Goal: Find specific page/section

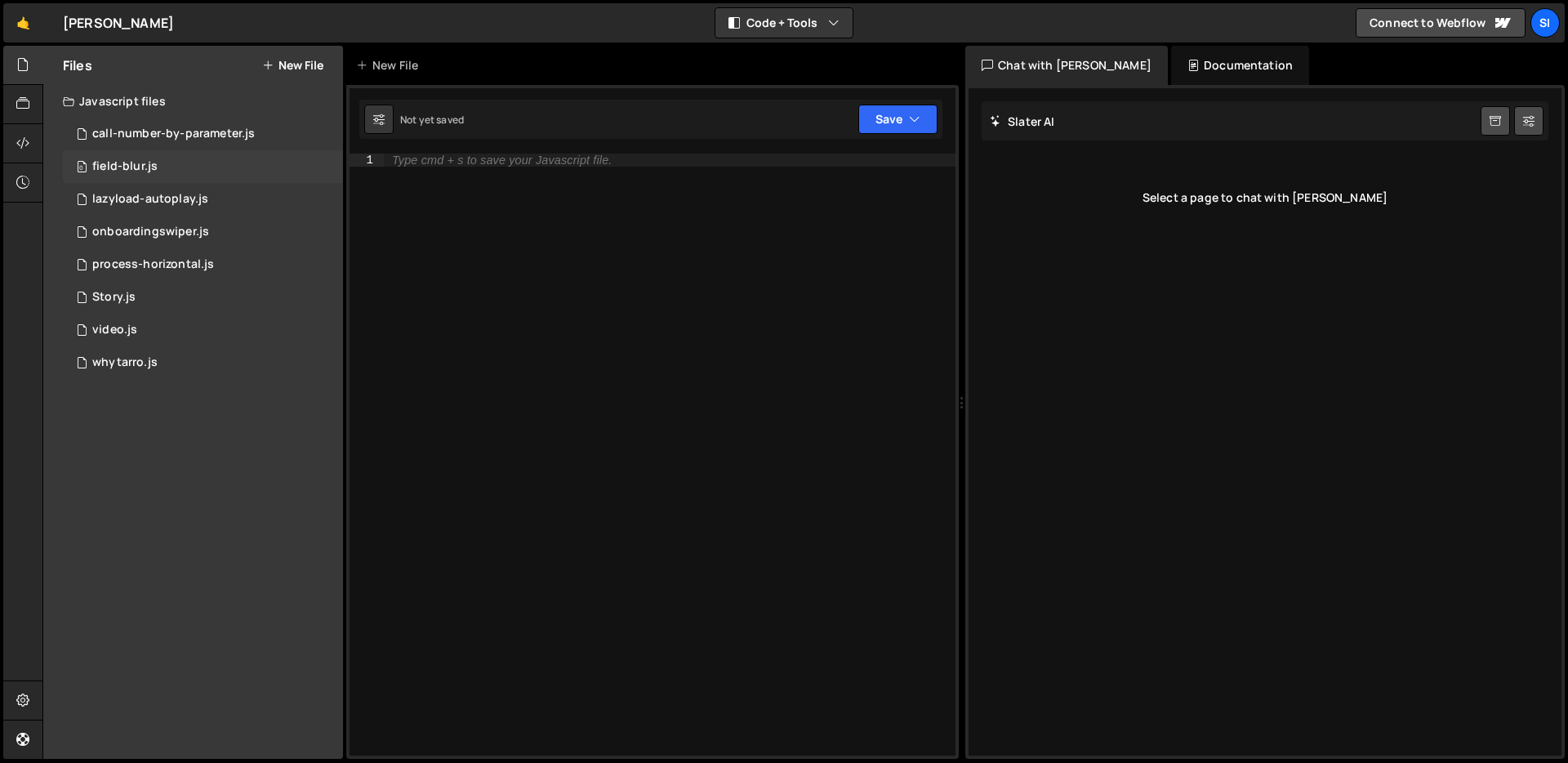
click at [247, 167] on div "0 field-blur.js 0" at bounding box center [202, 167] width 280 height 33
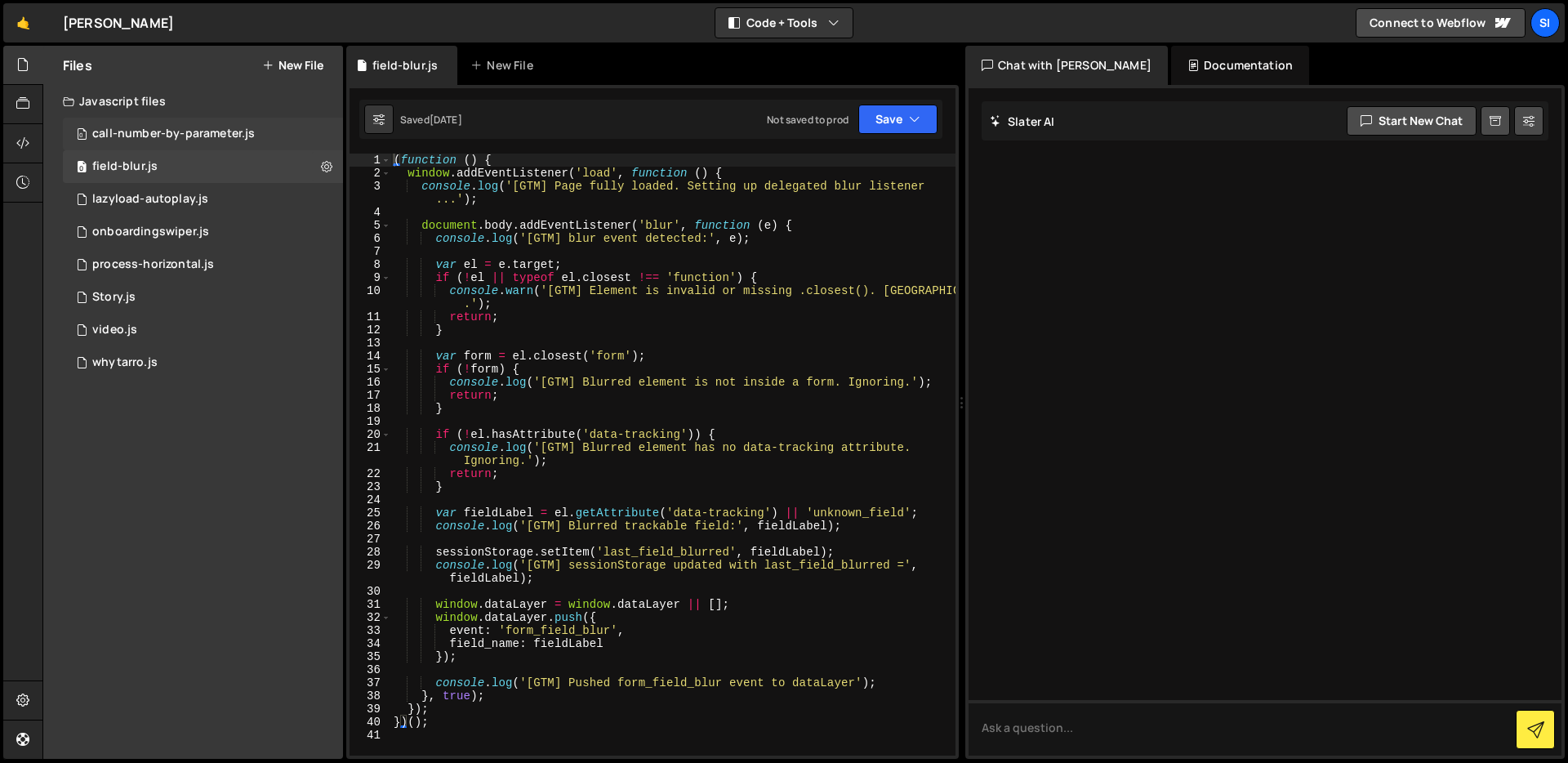
click at [244, 135] on div "call-number-by-parameter.js" at bounding box center [173, 134] width 162 height 14
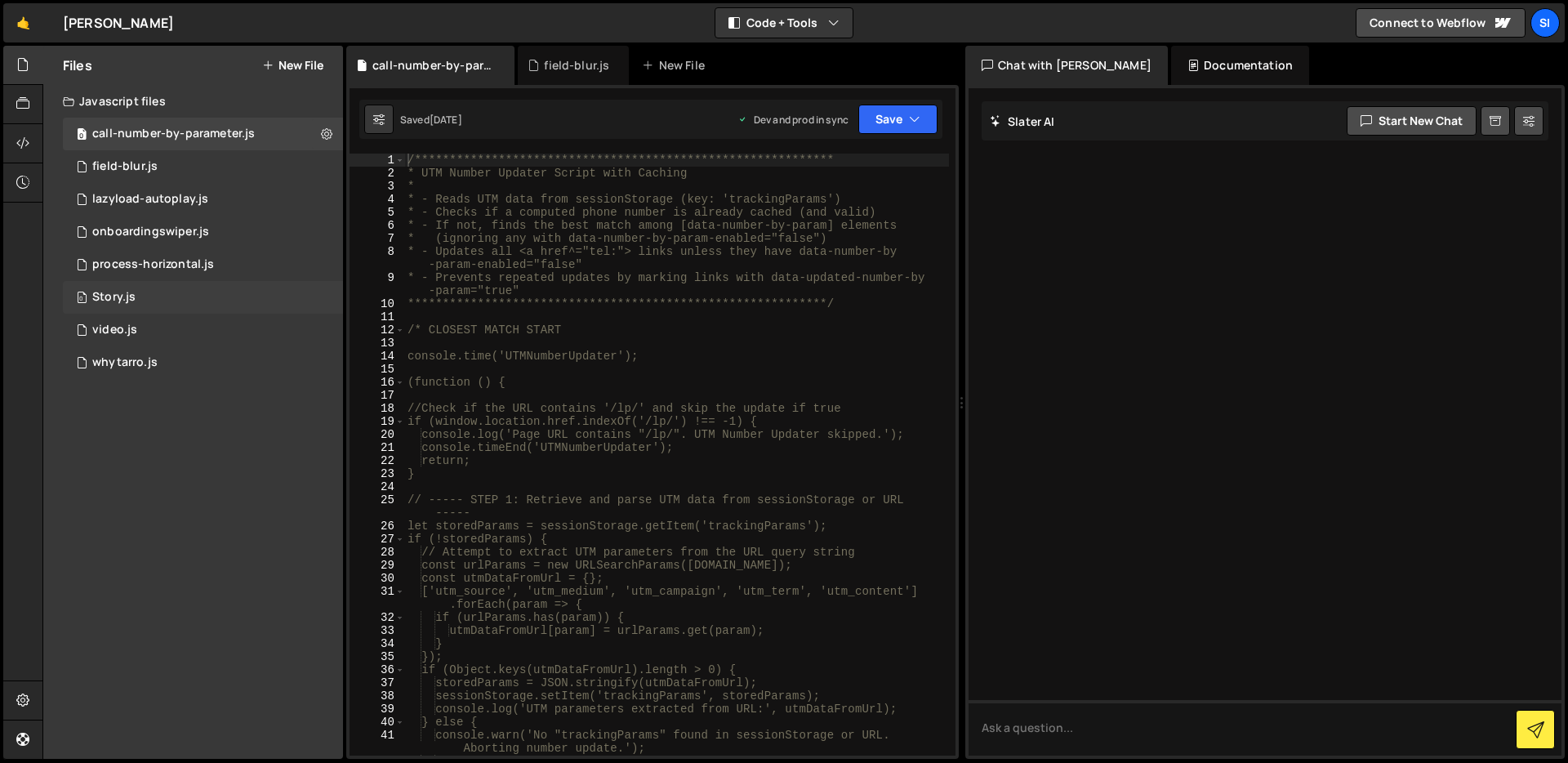
click at [237, 301] on div "0 Story.js 0" at bounding box center [202, 297] width 280 height 33
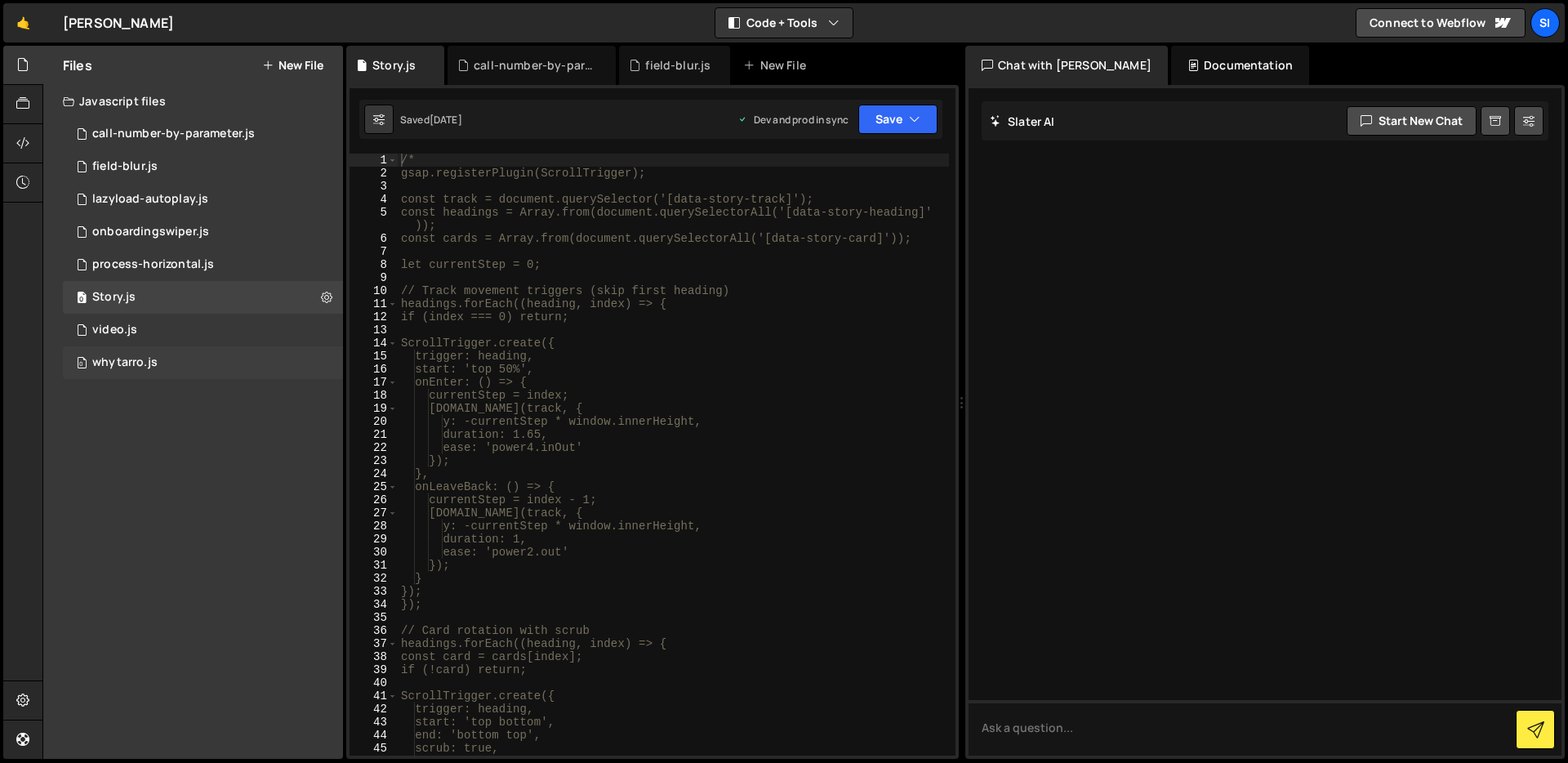
click at [237, 354] on div "0 whytarro.js 0" at bounding box center [202, 362] width 280 height 33
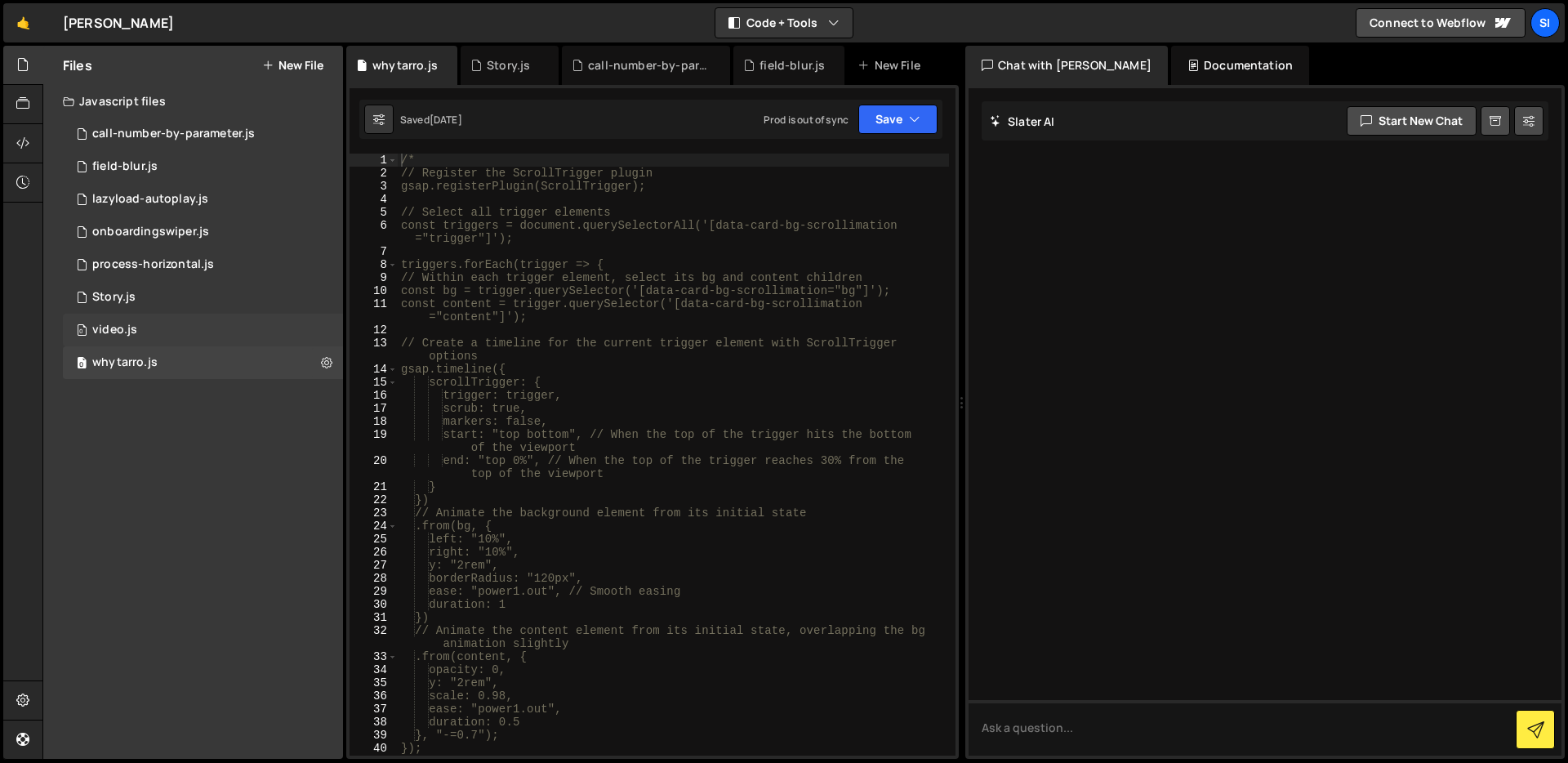
click at [237, 323] on div "0 video.js 0" at bounding box center [202, 330] width 280 height 33
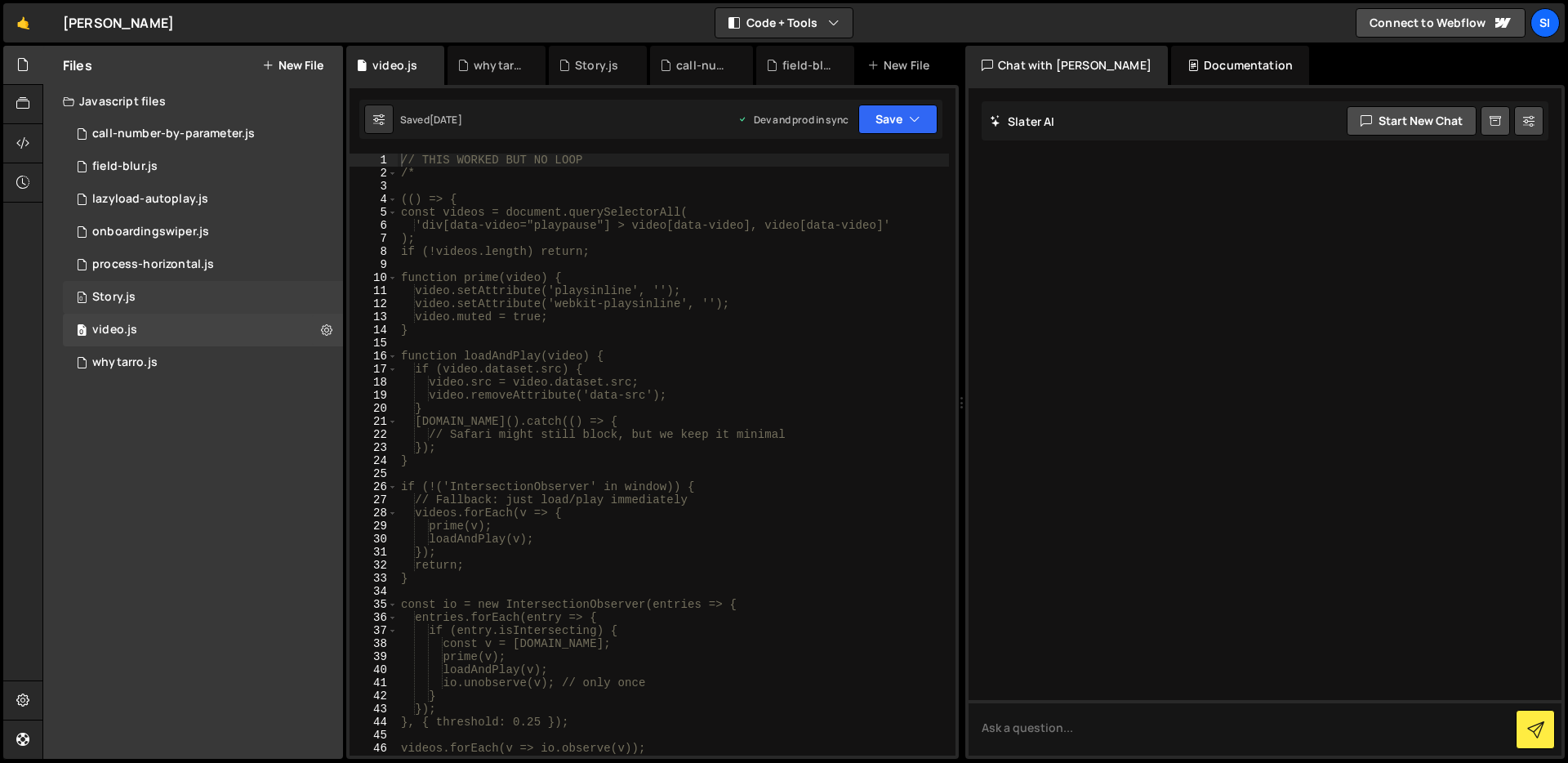
click at [238, 298] on div "0 Story.js 0" at bounding box center [202, 297] width 280 height 33
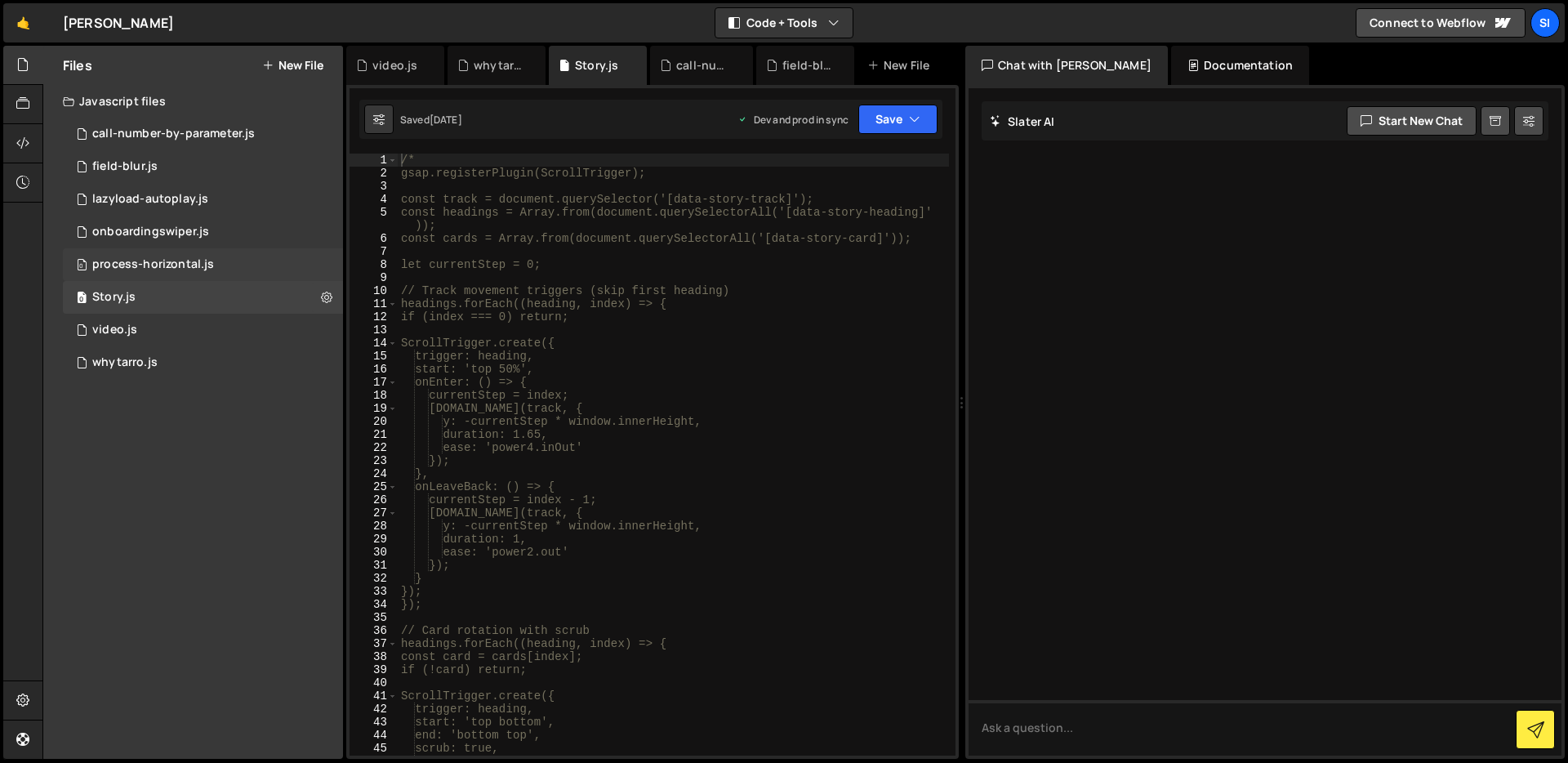
click at [241, 261] on div "0 process-horizontal.js 0" at bounding box center [202, 265] width 280 height 33
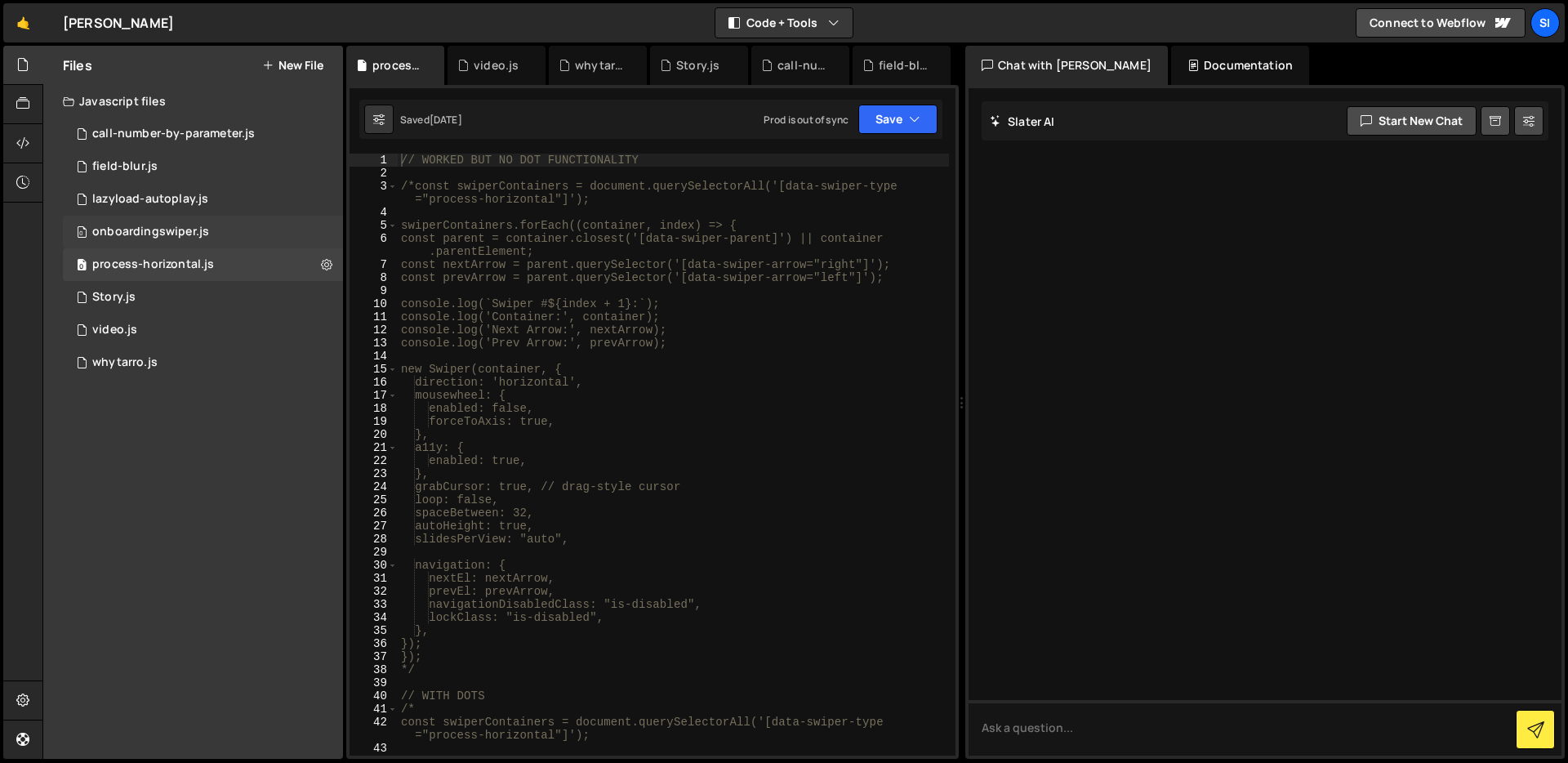
click at [242, 222] on div "0 onboardingswiper.js 0" at bounding box center [202, 232] width 280 height 33
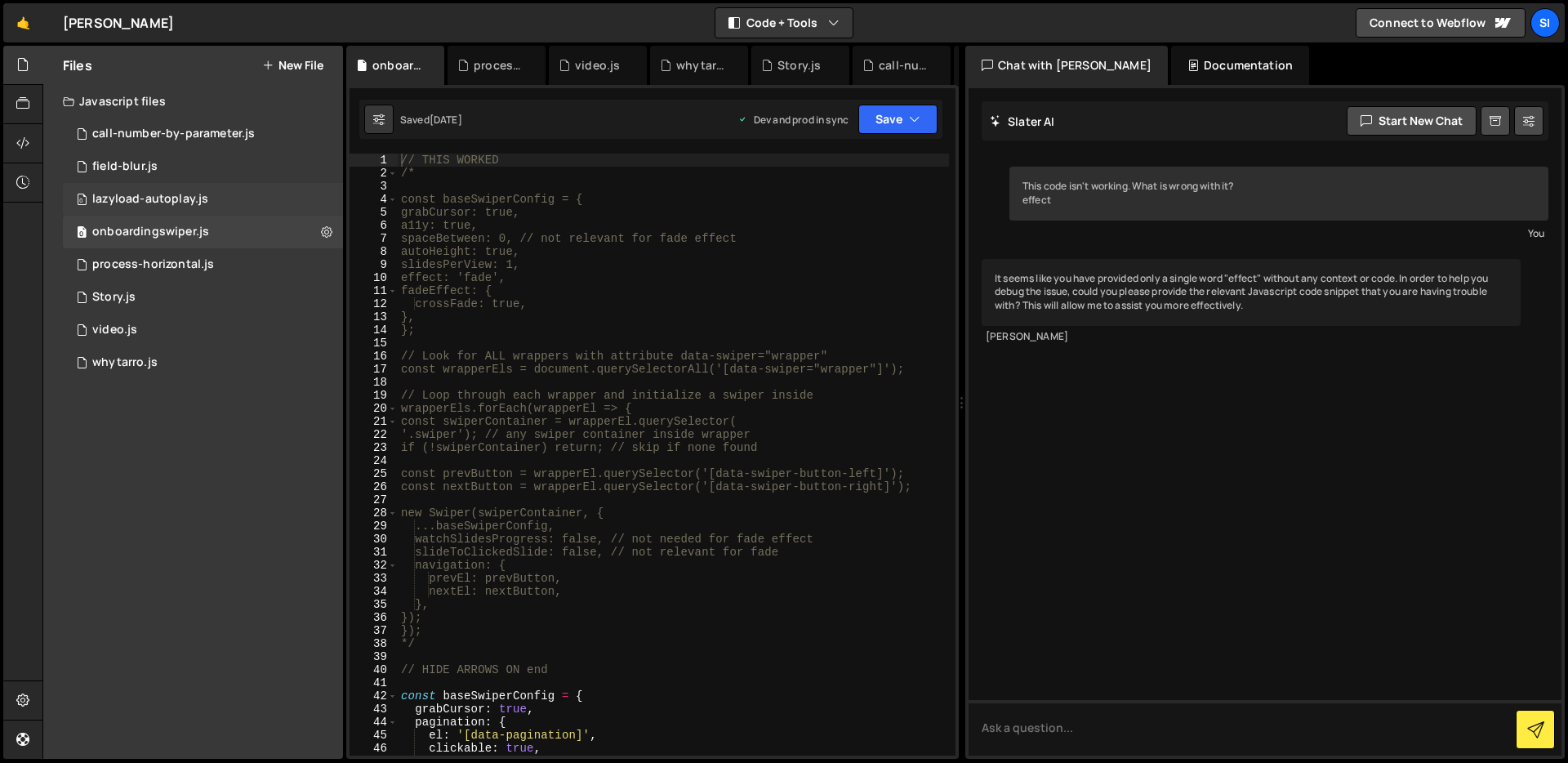
click at [244, 197] on div "0 lazyload-autoplay.js 0" at bounding box center [202, 199] width 280 height 33
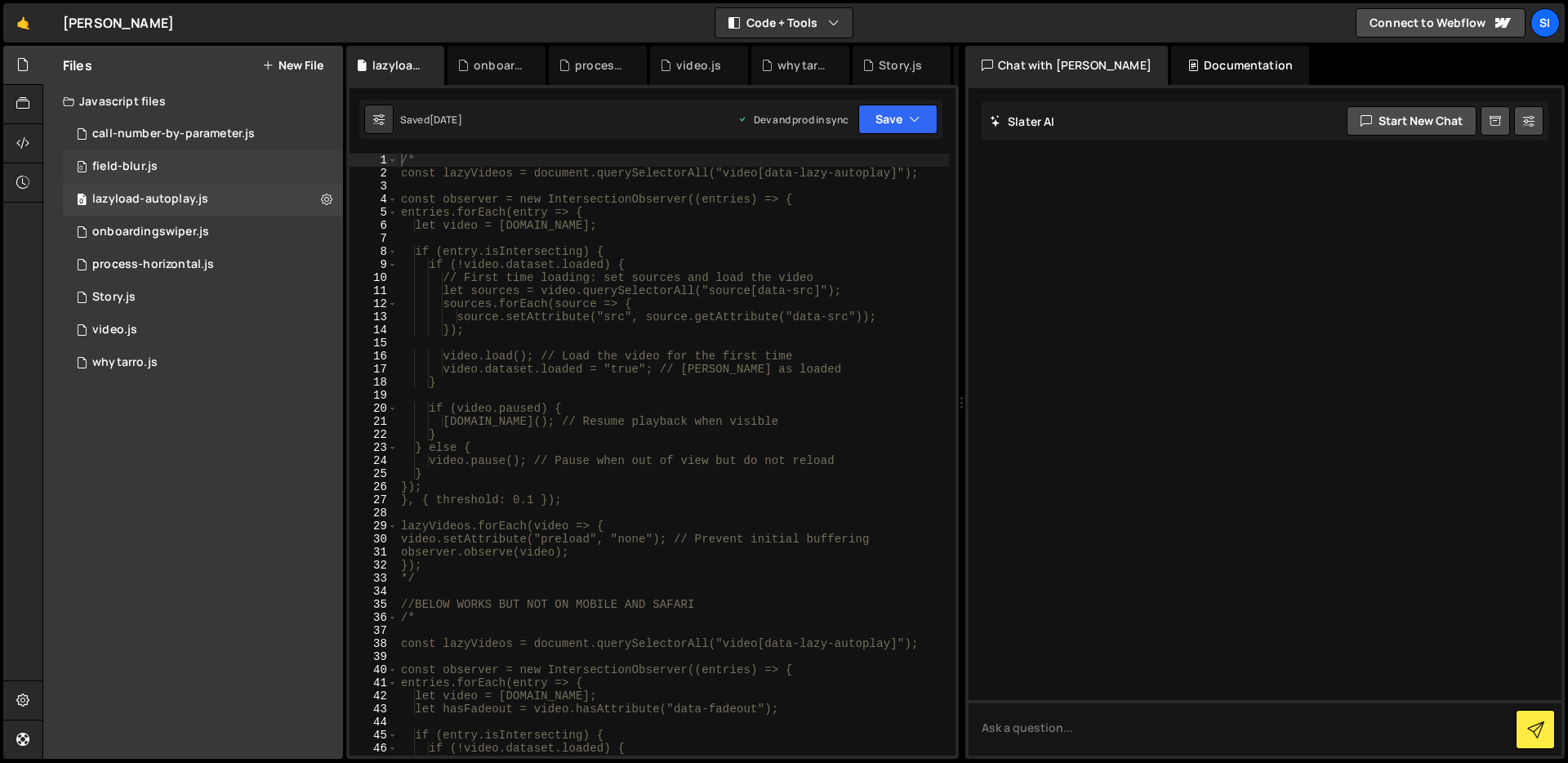
click at [244, 160] on div "0 field-blur.js 0" at bounding box center [202, 167] width 280 height 33
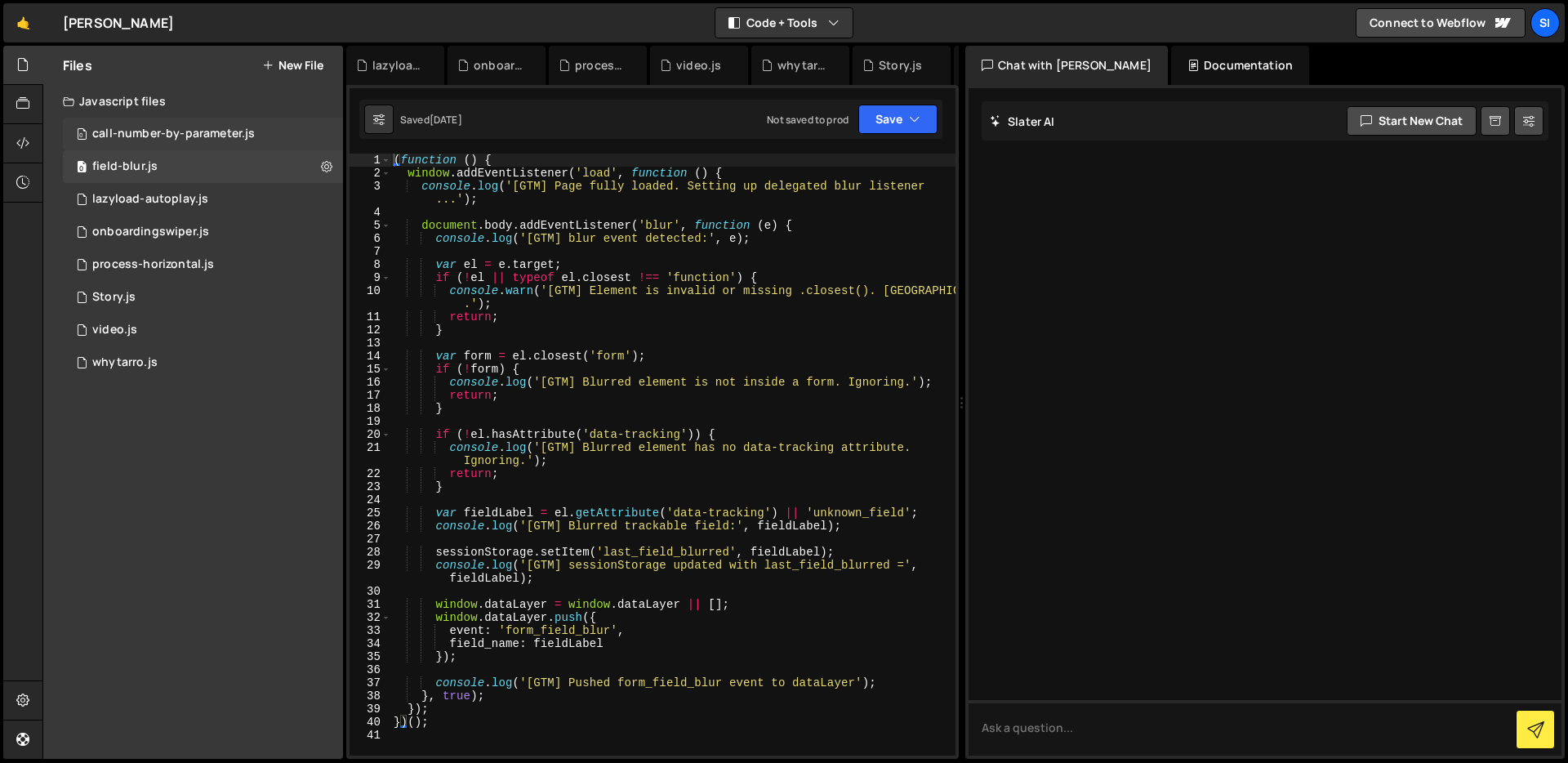
click at [244, 129] on div "call-number-by-parameter.js" at bounding box center [173, 134] width 162 height 14
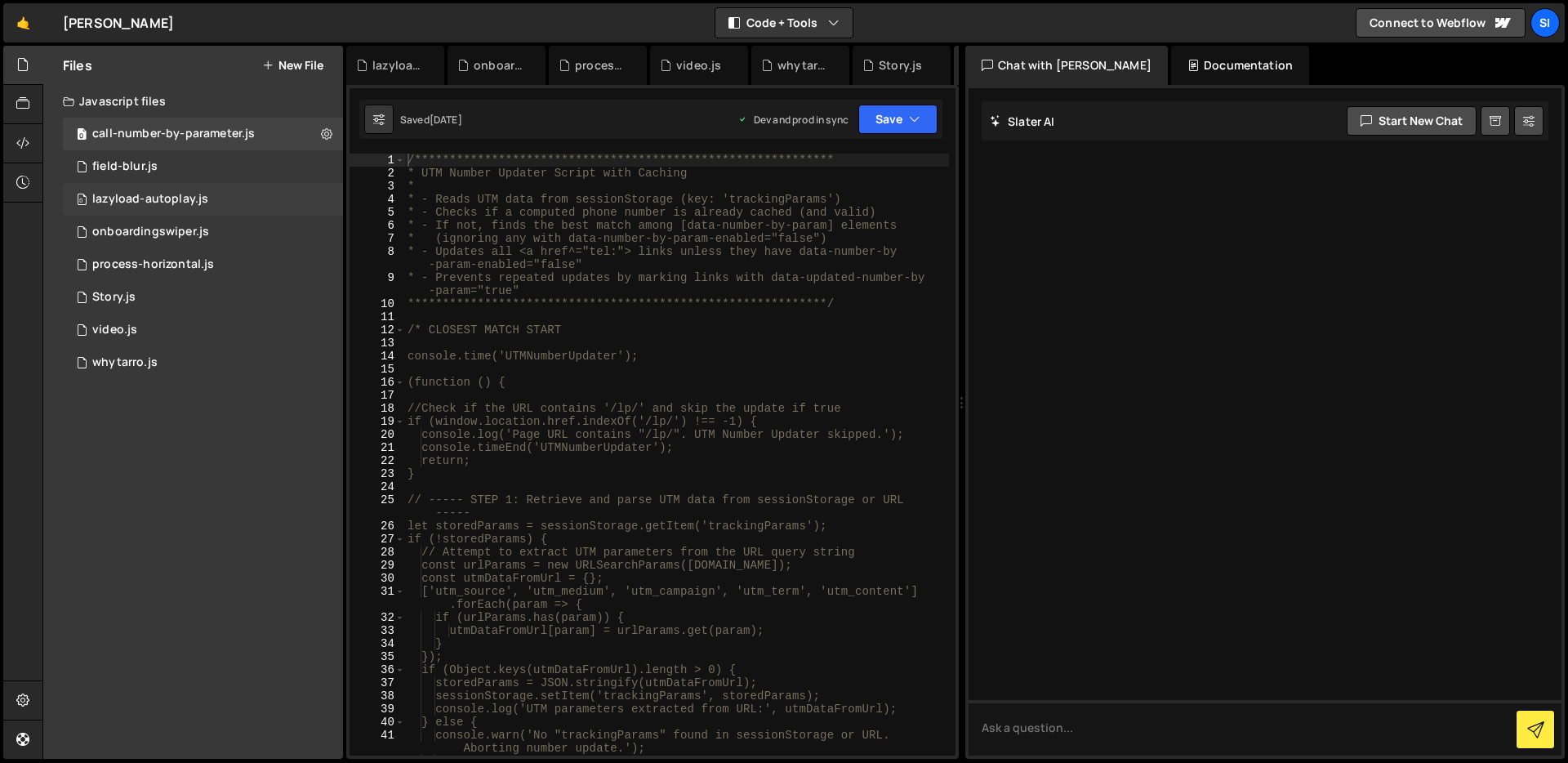
click at [233, 189] on div "0 lazyload-autoplay.js 0" at bounding box center [202, 199] width 280 height 33
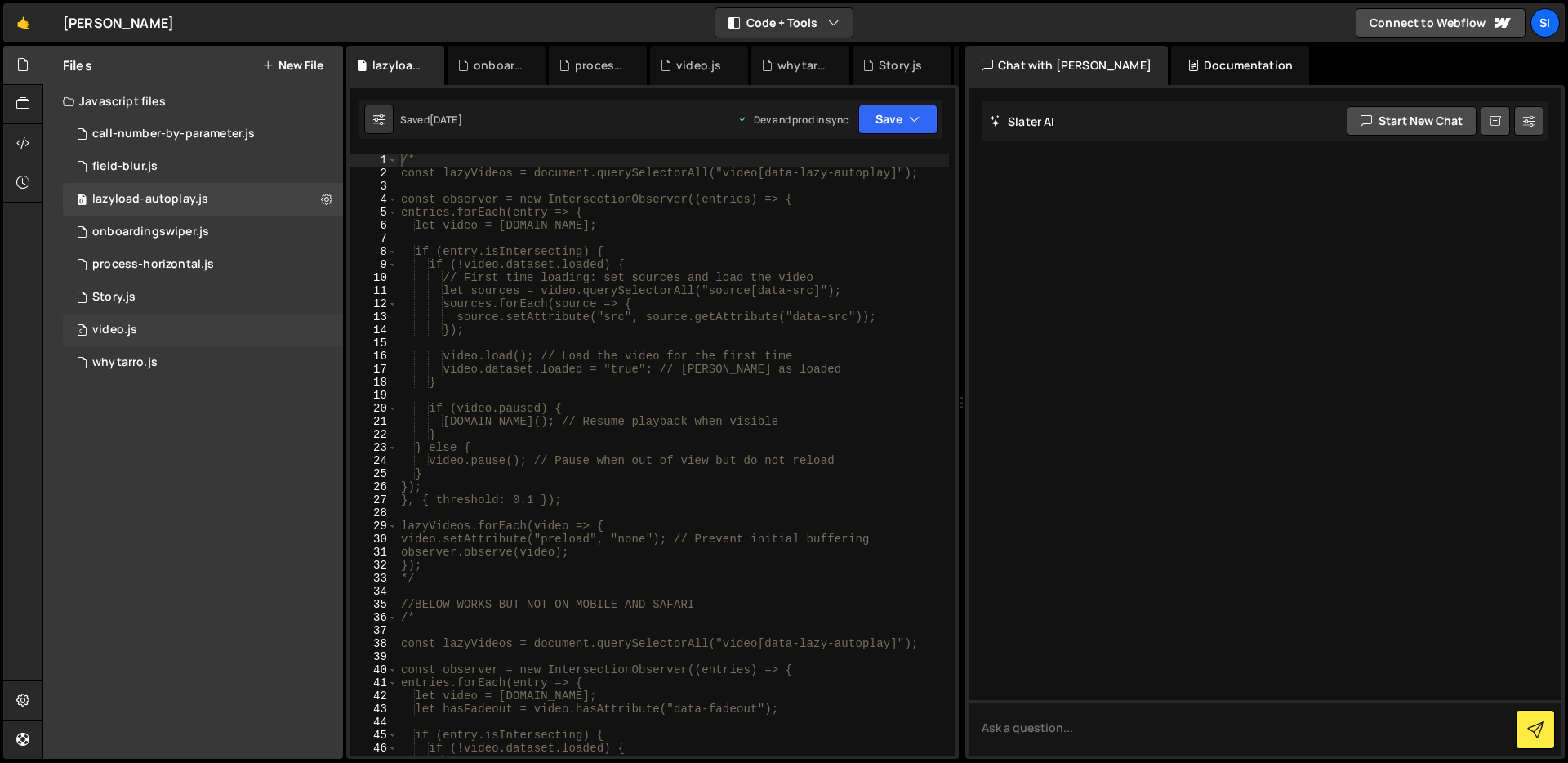
click at [227, 336] on div "0 video.js 0" at bounding box center [202, 330] width 280 height 33
